Goal: Transaction & Acquisition: Subscribe to service/newsletter

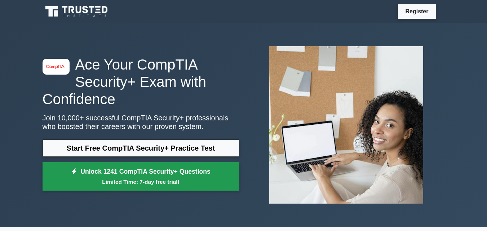
click at [181, 183] on small "Limited Time: 7-day free trial!" at bounding box center [141, 182] width 179 height 8
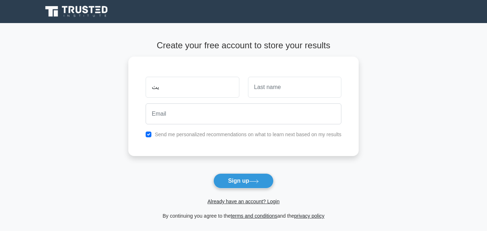
type input "ي"
type input "seddiq"
type input "raies"
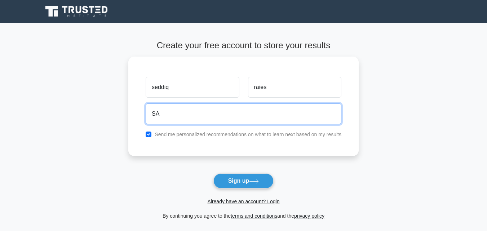
type input "S"
type input "[EMAIL_ADDRESS][DOMAIN_NAME]"
click at [213, 173] on button "Sign up" at bounding box center [243, 180] width 61 height 15
